Goal: Information Seeking & Learning: Find specific page/section

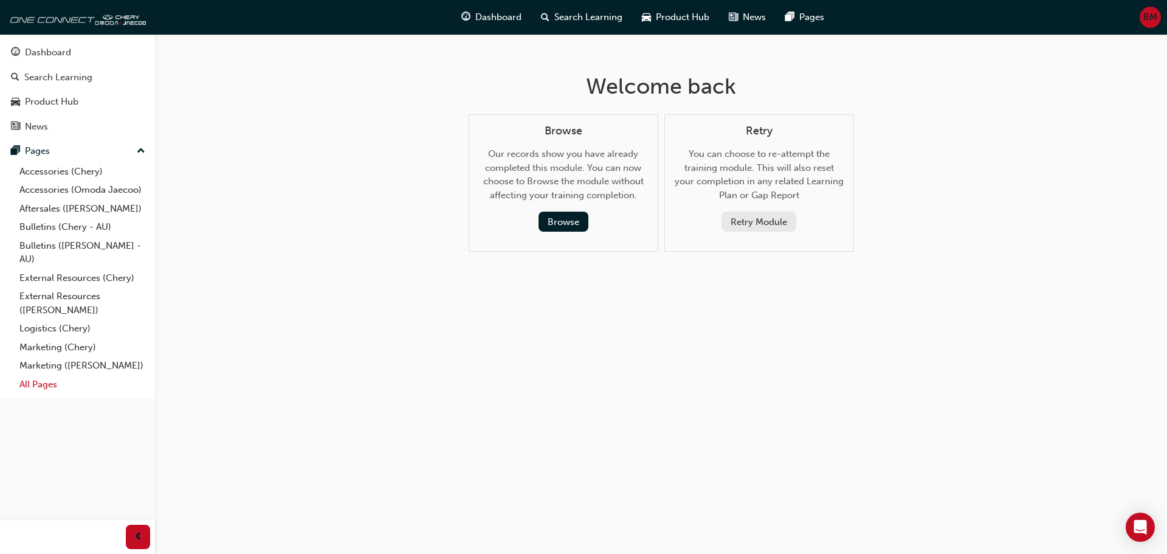
click at [60, 387] on link "All Pages" at bounding box center [83, 384] width 136 height 19
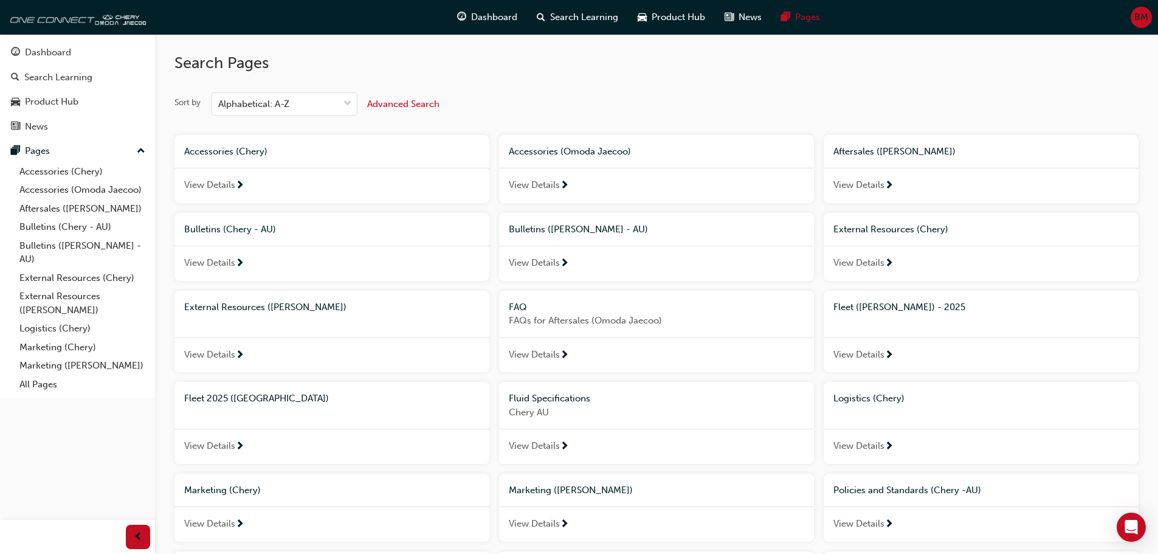
click at [393, 105] on span "Advanced Search" at bounding box center [403, 103] width 72 height 11
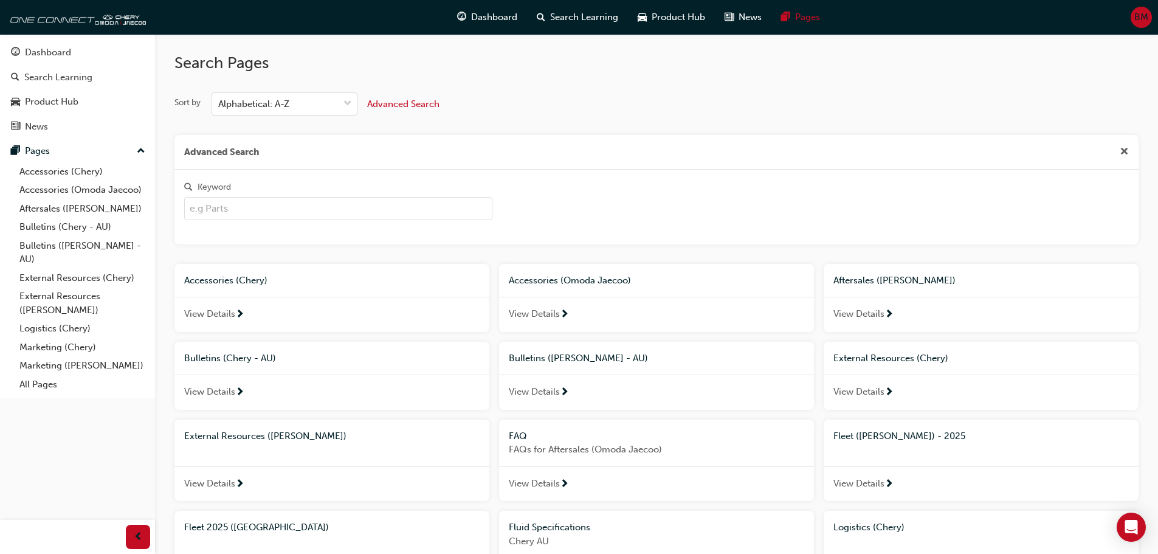
click at [247, 200] on input "Keyword" at bounding box center [338, 208] width 308 height 23
click at [425, 96] on button "Advanced Search" at bounding box center [403, 103] width 72 height 23
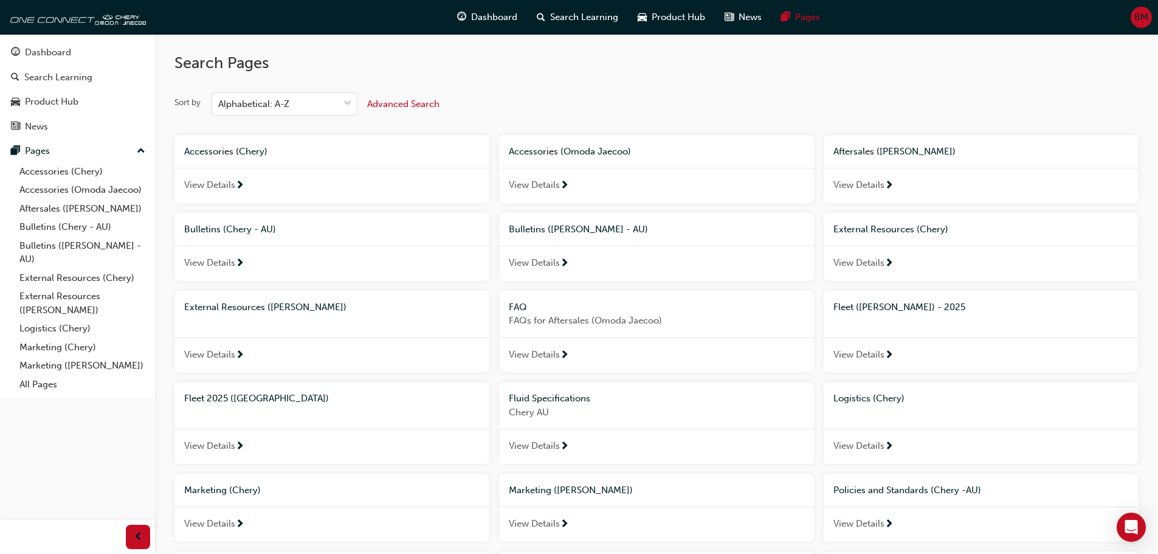
click at [412, 101] on span "Advanced Search" at bounding box center [403, 103] width 72 height 11
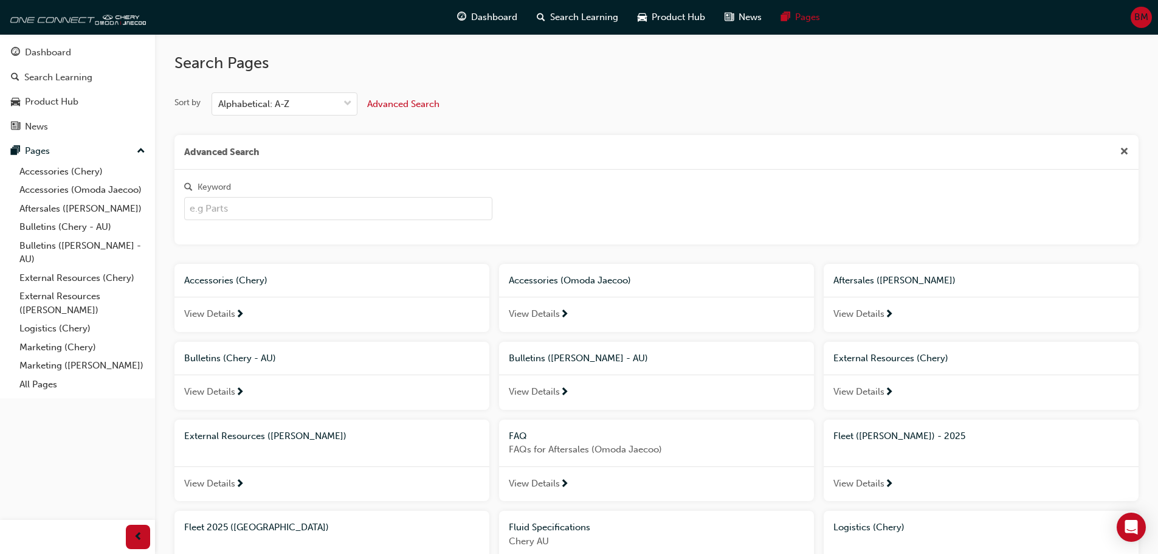
click at [412, 101] on span "Advanced Search" at bounding box center [403, 103] width 72 height 11
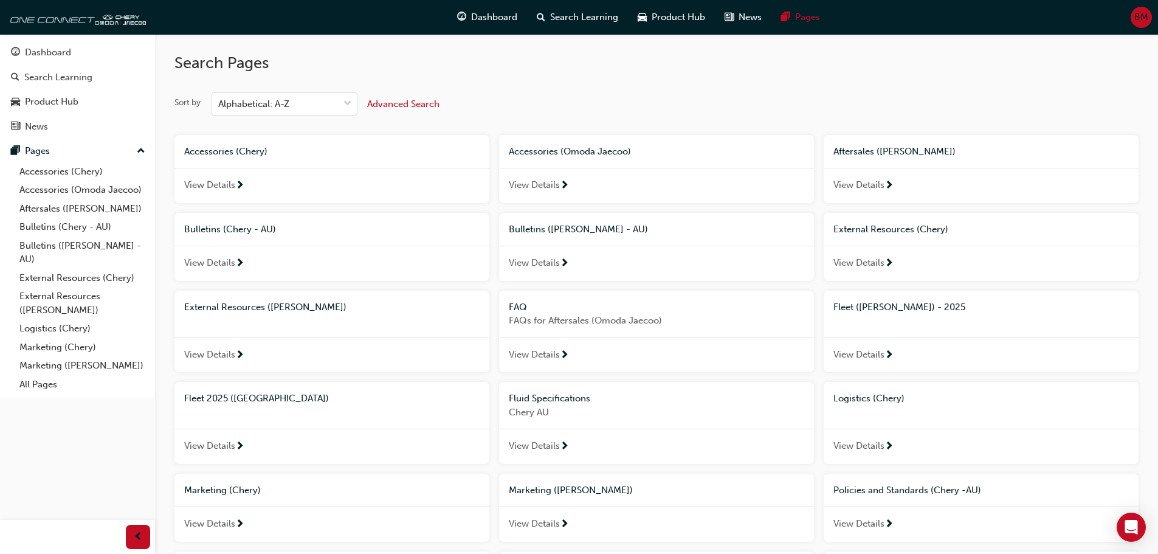
click at [412, 101] on span "Advanced Search" at bounding box center [403, 103] width 72 height 11
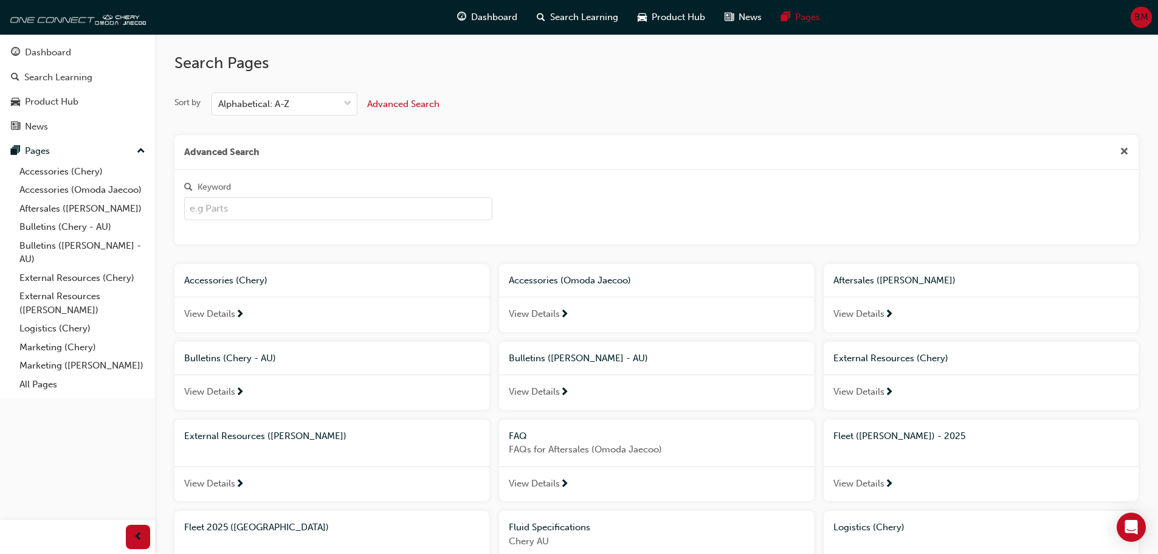
drag, startPoint x: 206, startPoint y: 204, endPoint x: 436, endPoint y: 198, distance: 229.8
click at [213, 202] on input "Keyword" at bounding box center [338, 208] width 308 height 23
type input "fleet"
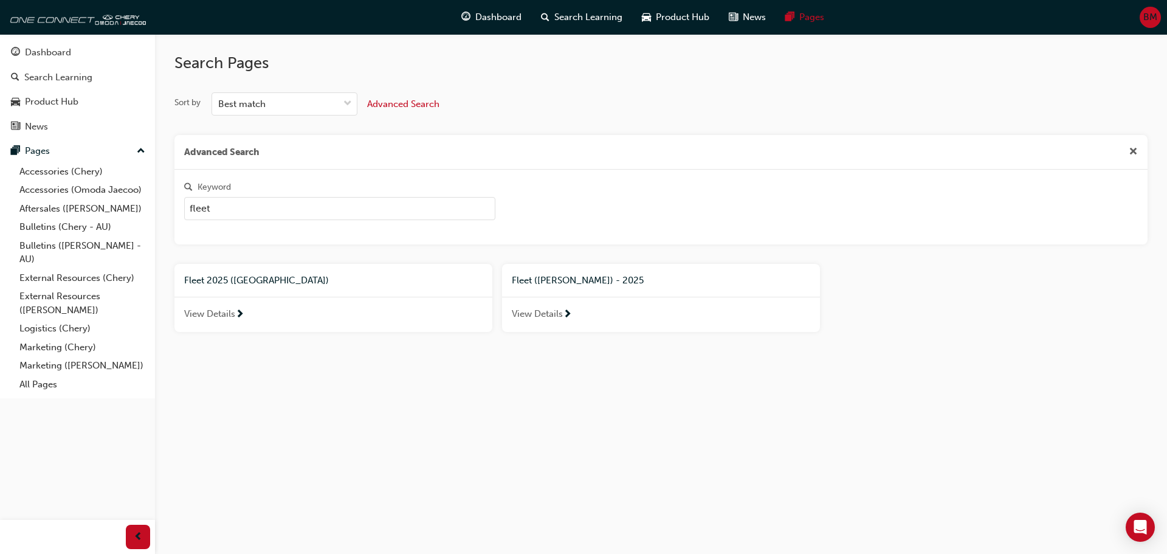
click at [574, 314] on div "View Details" at bounding box center [661, 314] width 318 height 35
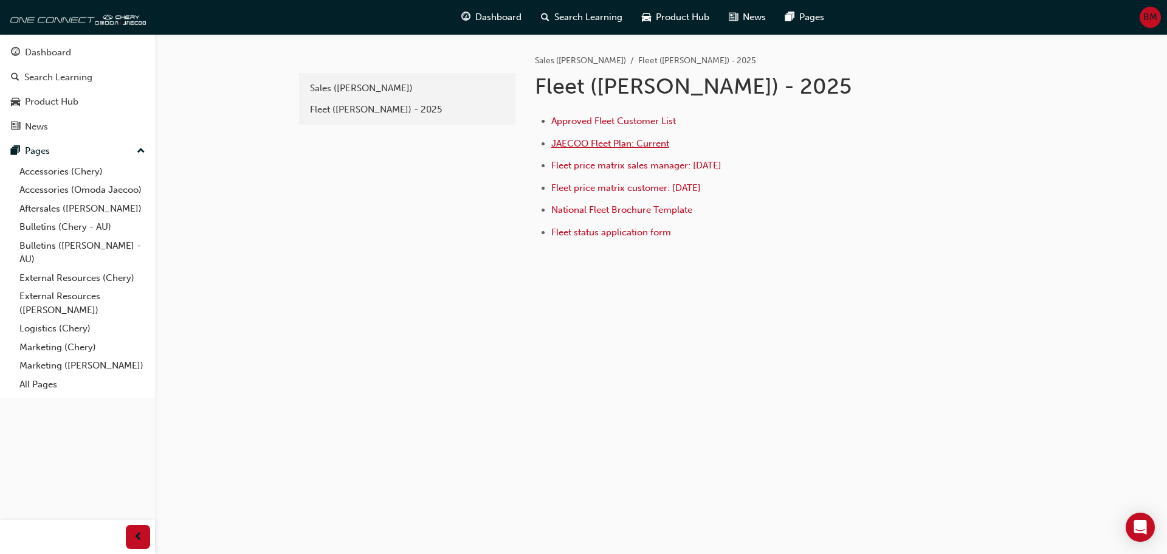
click at [598, 143] on span "JAECOO Fleet Plan: Current" at bounding box center [610, 143] width 118 height 11
click at [582, 143] on span "JAECOO Fleet Plan: Current" at bounding box center [610, 143] width 118 height 11
click at [648, 163] on span "Fleet price matrix sales manager: [DATE]" at bounding box center [636, 165] width 170 height 11
